Goal: Check status: Check status

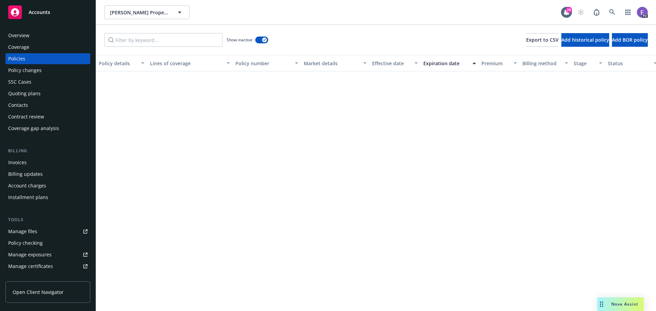
scroll to position [2930, 0]
